Goal: Transaction & Acquisition: Obtain resource

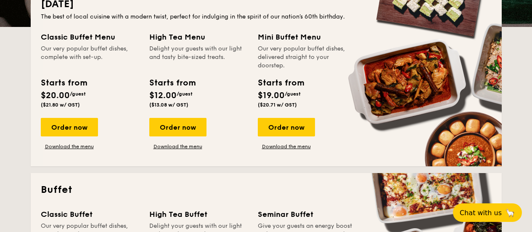
scroll to position [210, 0]
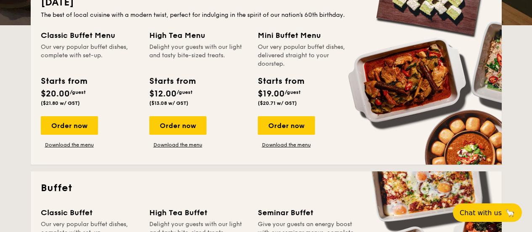
drag, startPoint x: 172, startPoint y: 49, endPoint x: 172, endPoint y: 40, distance: 9.7
click at [172, 40] on div "High Tea Menu Delight your guests with our light and tasty bite-sized treats." at bounding box center [198, 48] width 98 height 39
click at [172, 40] on div "High Tea Menu" at bounding box center [198, 35] width 98 height 12
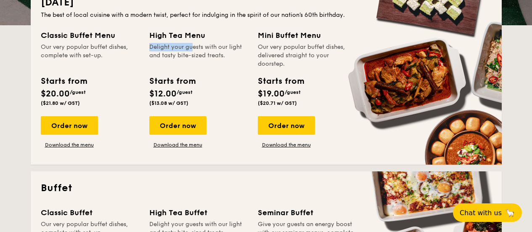
drag, startPoint x: 74, startPoint y: 61, endPoint x: 73, endPoint y: 30, distance: 31.1
click at [73, 30] on div "Classic Buffet Menu Our very popular buffet dishes, complete with set-up." at bounding box center [90, 48] width 98 height 39
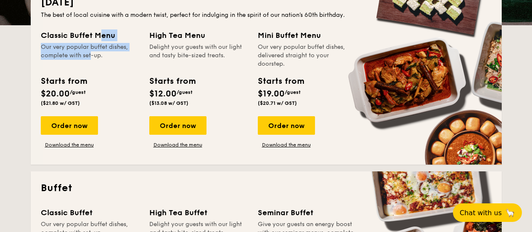
click at [73, 30] on div "Classic Buffet Menu" at bounding box center [90, 35] width 98 height 12
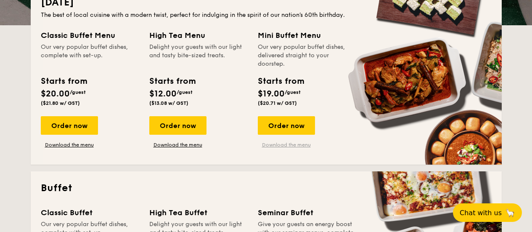
click at [300, 144] on link "Download the menu" at bounding box center [286, 144] width 57 height 7
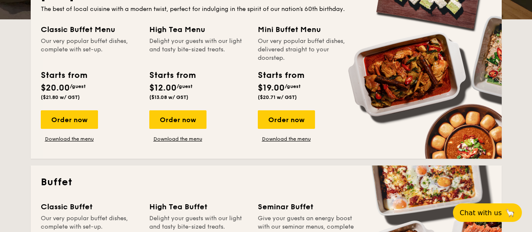
scroll to position [379, 0]
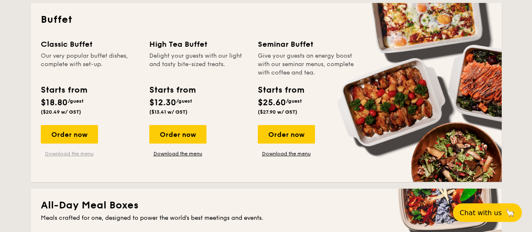
click at [78, 154] on link "Download the menu" at bounding box center [69, 153] width 57 height 7
